Goal: Find specific page/section: Find specific page/section

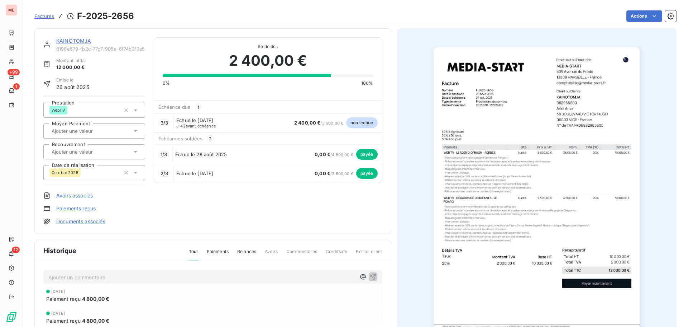
scroll to position [18, 0]
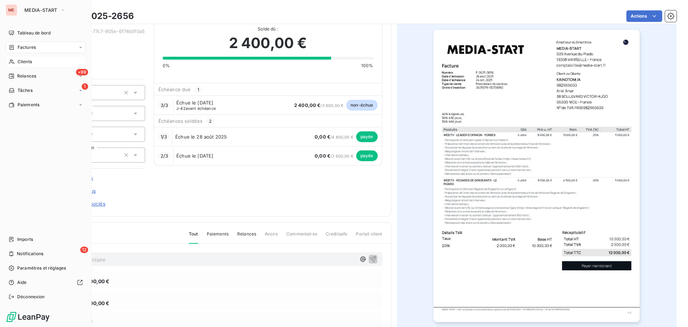
click at [23, 61] on span "Clients" at bounding box center [25, 61] width 14 height 6
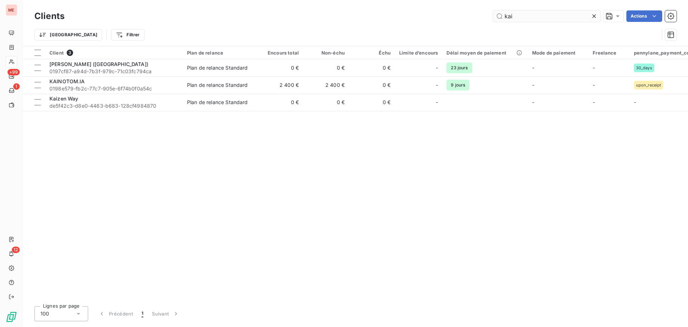
click at [552, 11] on input "kai" at bounding box center [547, 15] width 108 height 11
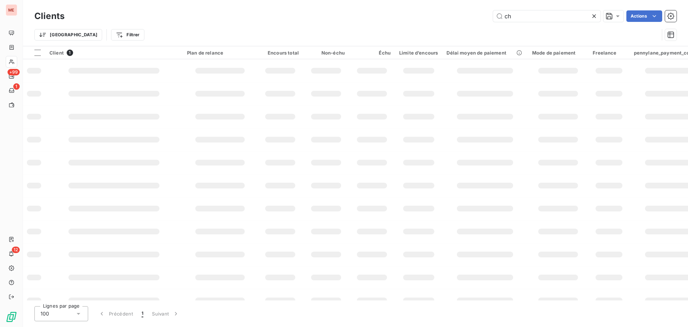
type input "c"
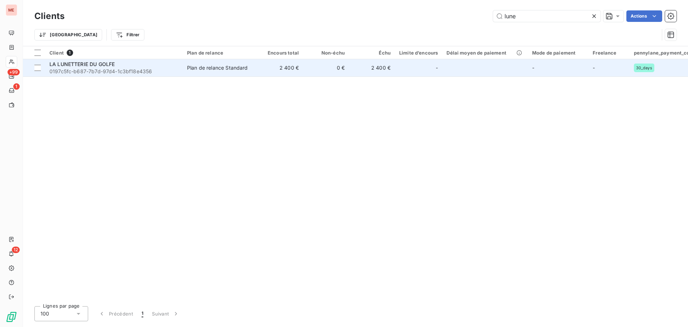
type input "lune"
click at [120, 66] on div "LA LUNETTERIE DU GOLFE" at bounding box center [113, 64] width 129 height 7
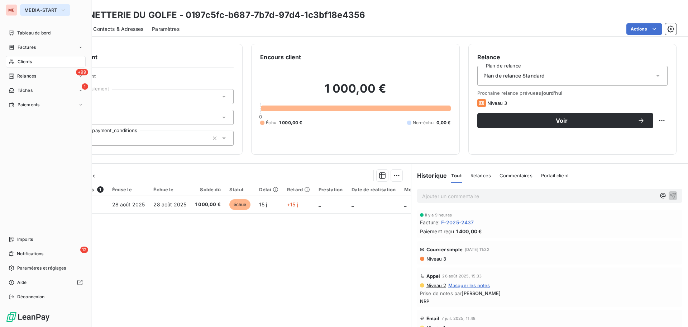
click at [30, 10] on span "MEDIA-START" at bounding box center [40, 10] width 33 height 6
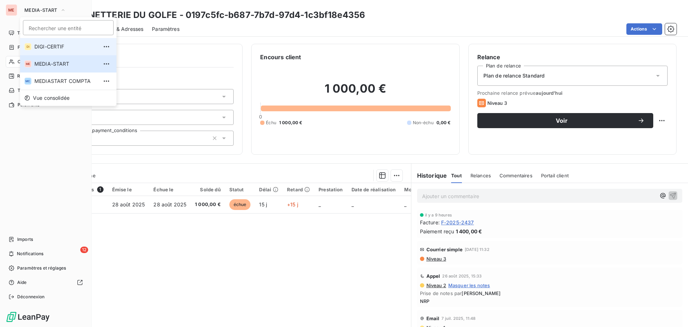
click at [39, 44] on span "DIGI-CERTIF" at bounding box center [65, 46] width 63 height 7
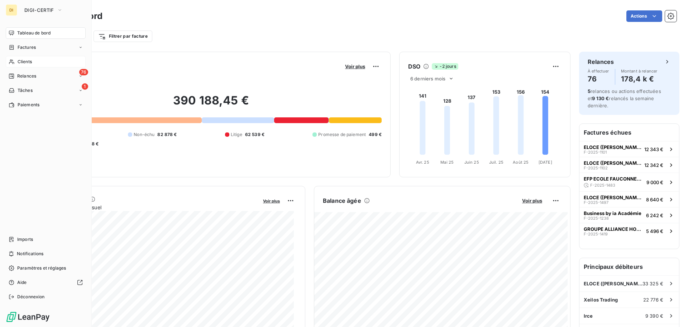
click at [33, 62] on div "Clients" at bounding box center [46, 61] width 80 height 11
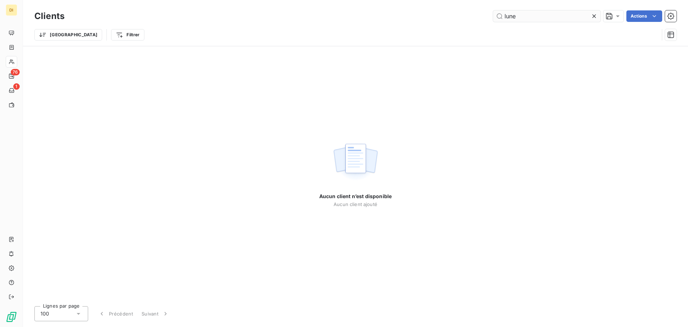
click at [508, 13] on input "lune" at bounding box center [547, 15] width 108 height 11
click at [535, 16] on input "labo" at bounding box center [547, 15] width 108 height 11
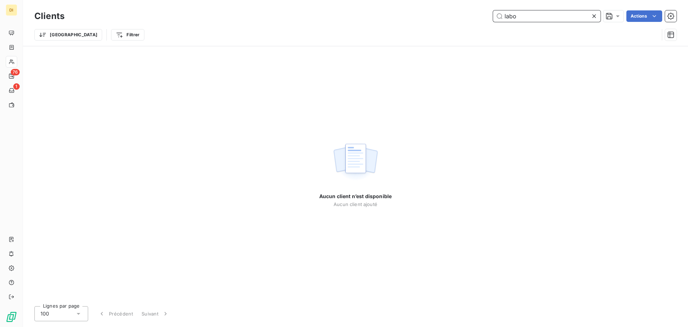
click at [535, 16] on input "labo" at bounding box center [547, 15] width 108 height 11
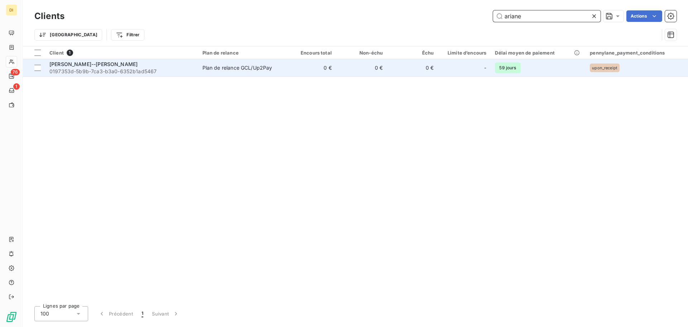
type input "ariane"
click at [98, 61] on div "[PERSON_NAME]--[PERSON_NAME]" at bounding box center [121, 64] width 145 height 7
